Goal: Entertainment & Leisure: Consume media (video, audio)

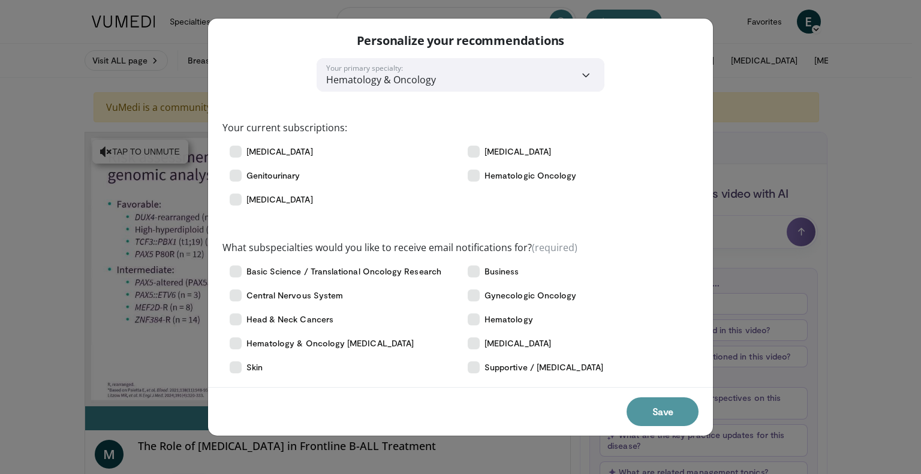
click at [656, 415] on button "Save" at bounding box center [663, 412] width 72 height 29
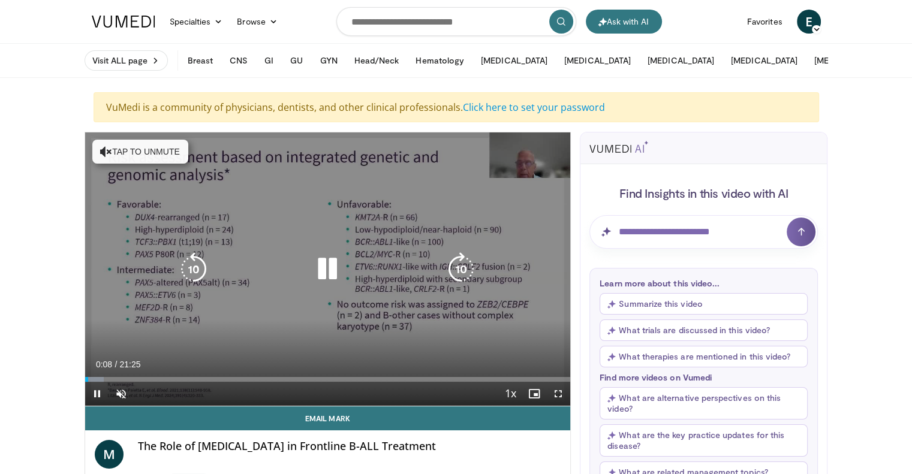
click at [322, 268] on icon "Video Player" at bounding box center [328, 270] width 34 height 34
click at [322, 271] on icon "Video Player" at bounding box center [328, 270] width 34 height 34
click at [181, 153] on button "Tap to unmute" at bounding box center [140, 152] width 96 height 24
